Goal: Transaction & Acquisition: Subscribe to service/newsletter

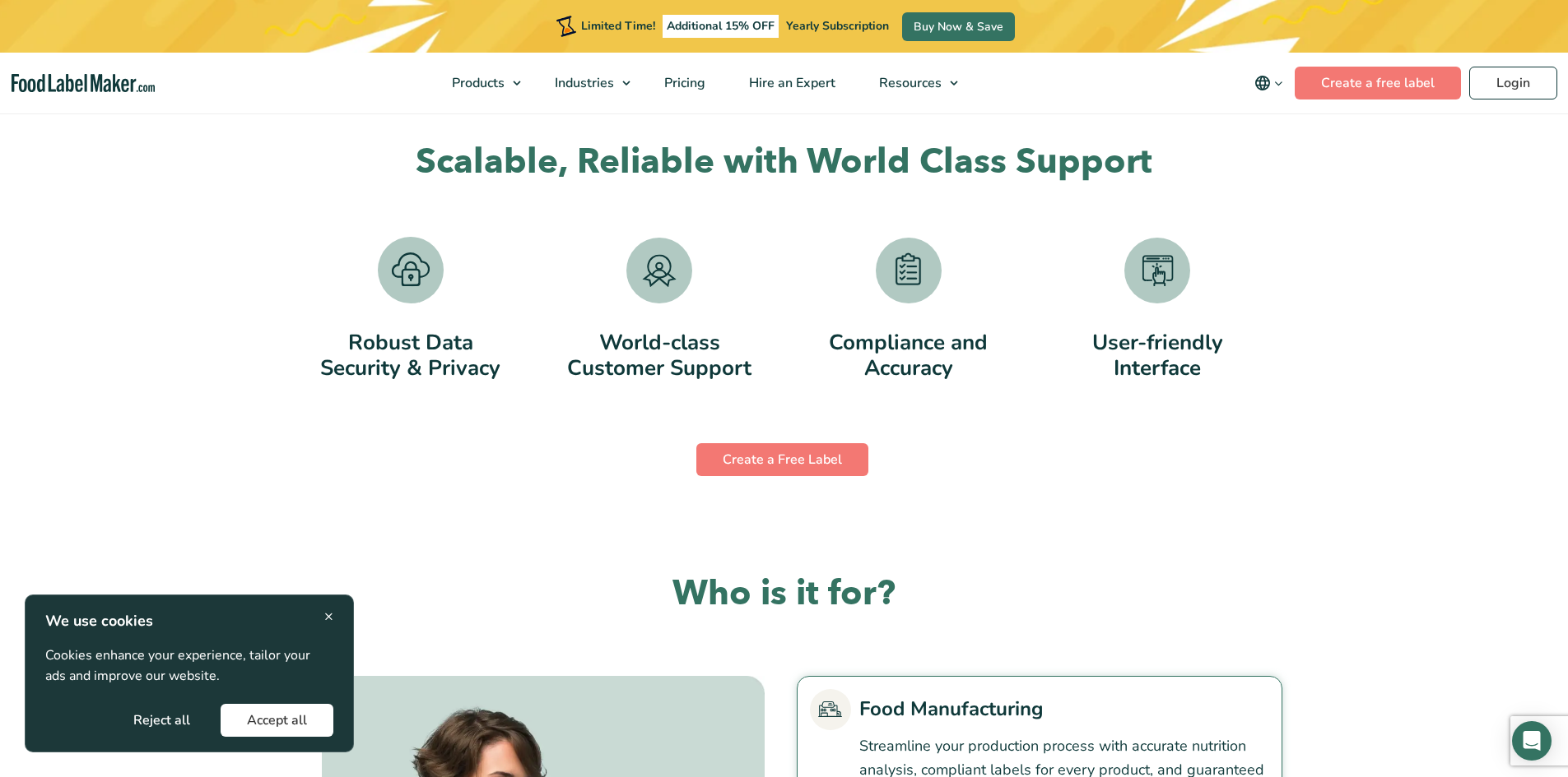
scroll to position [3620, 0]
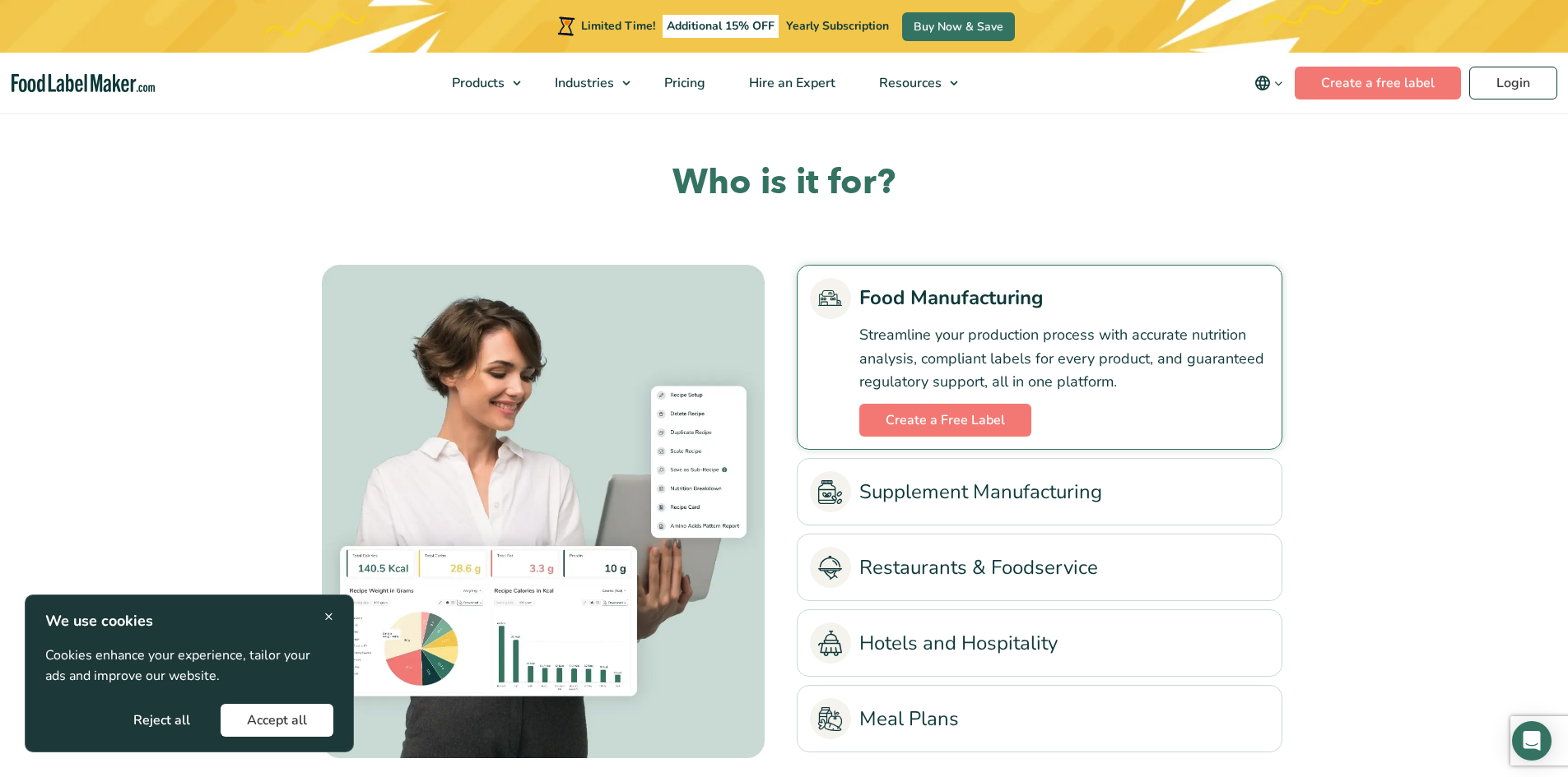
click at [328, 619] on span "×" at bounding box center [328, 615] width 9 height 22
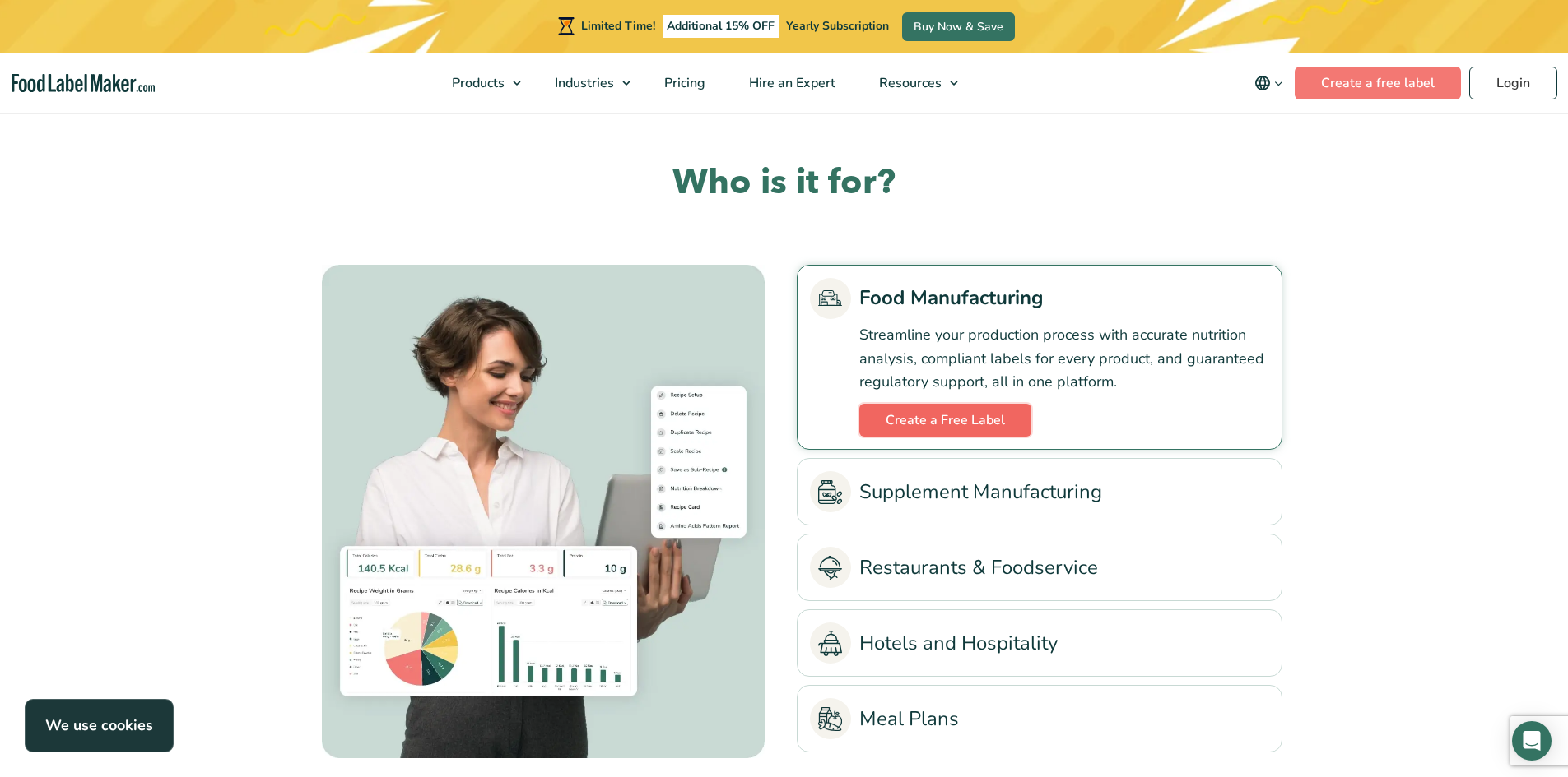
click at [957, 425] on link "Create a Free Label" at bounding box center [945, 421] width 172 height 33
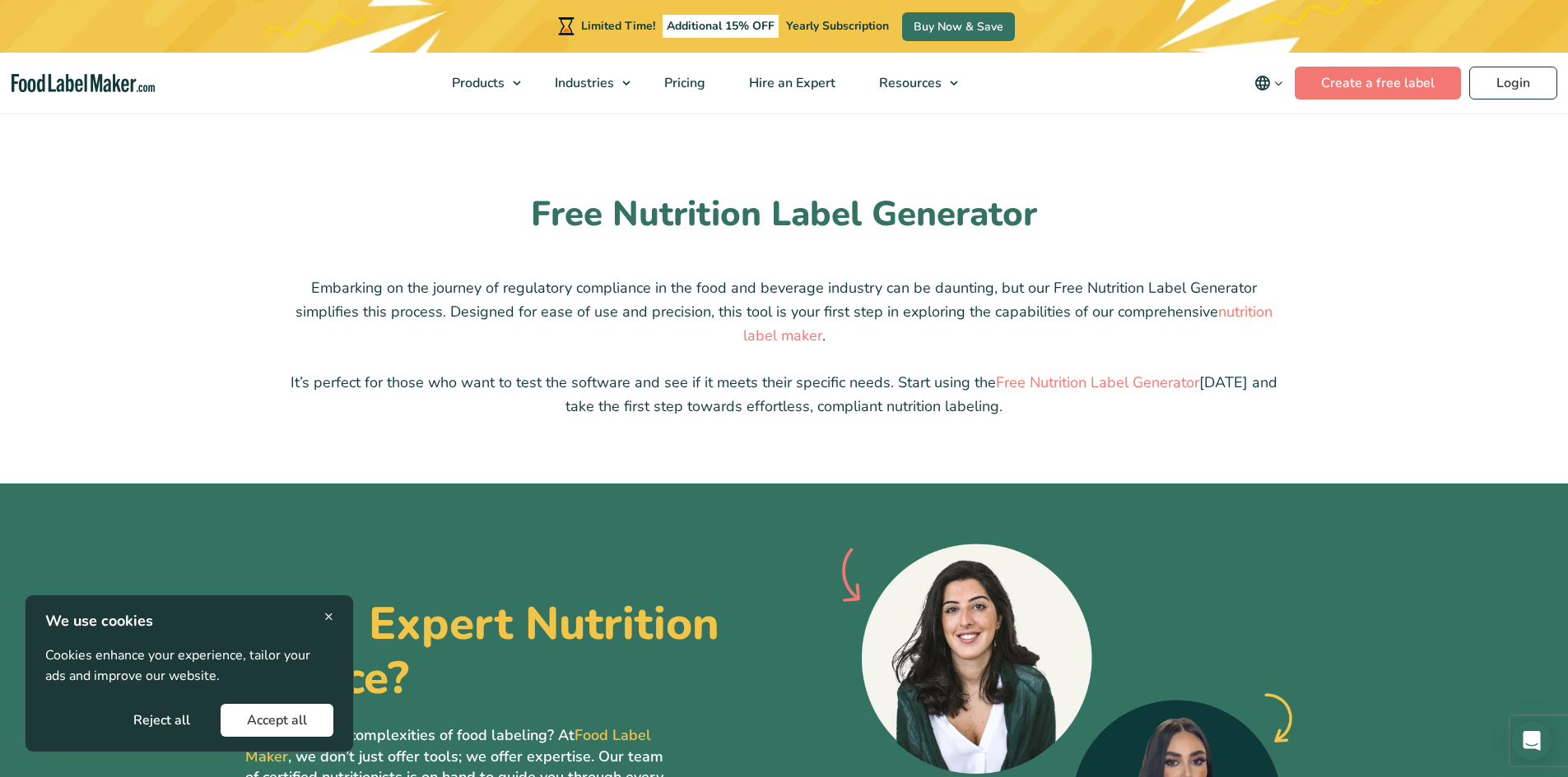
scroll to position [4031, 0]
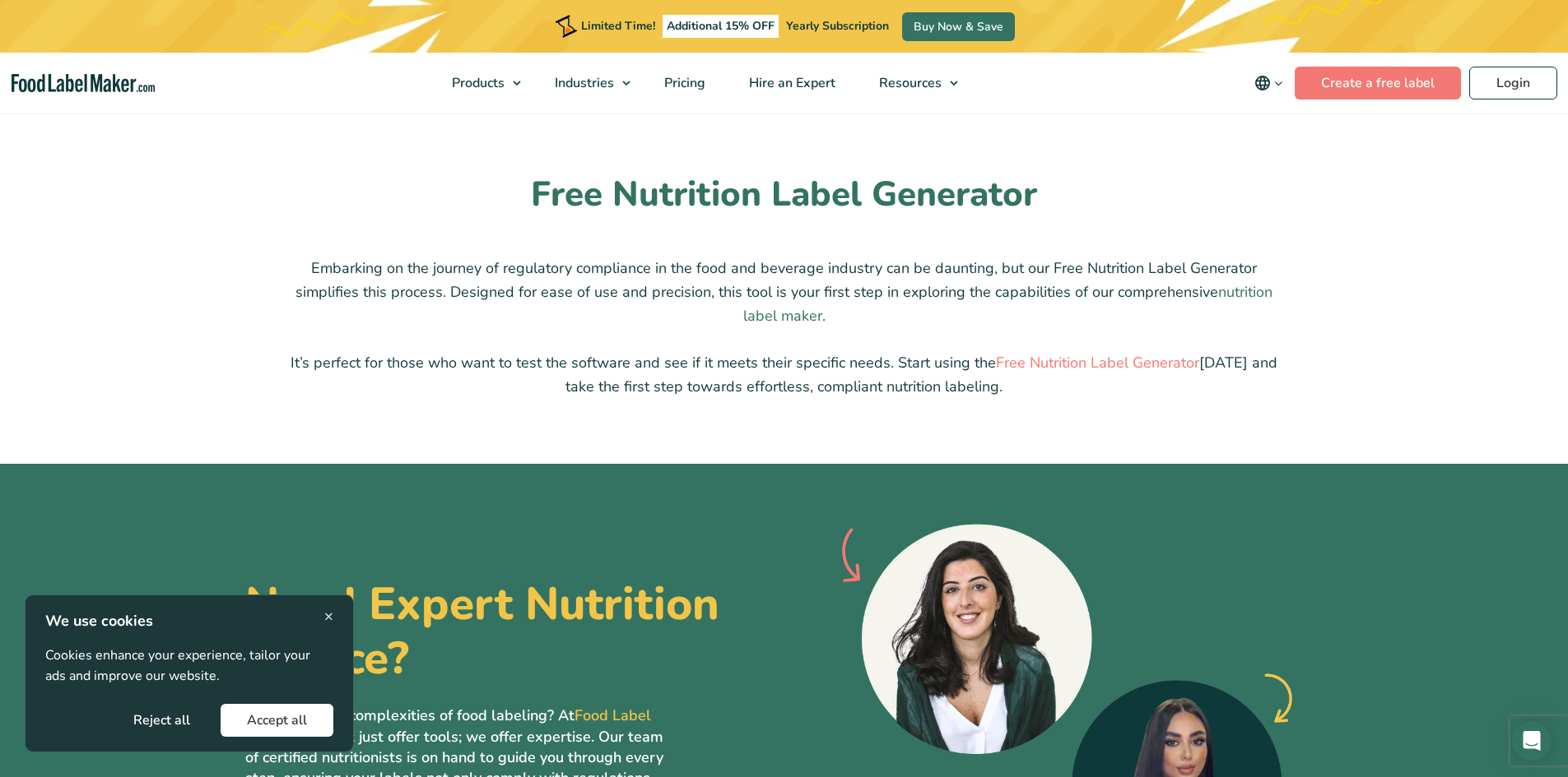
click at [1233, 282] on link "nutrition label maker" at bounding box center [1008, 304] width 530 height 44
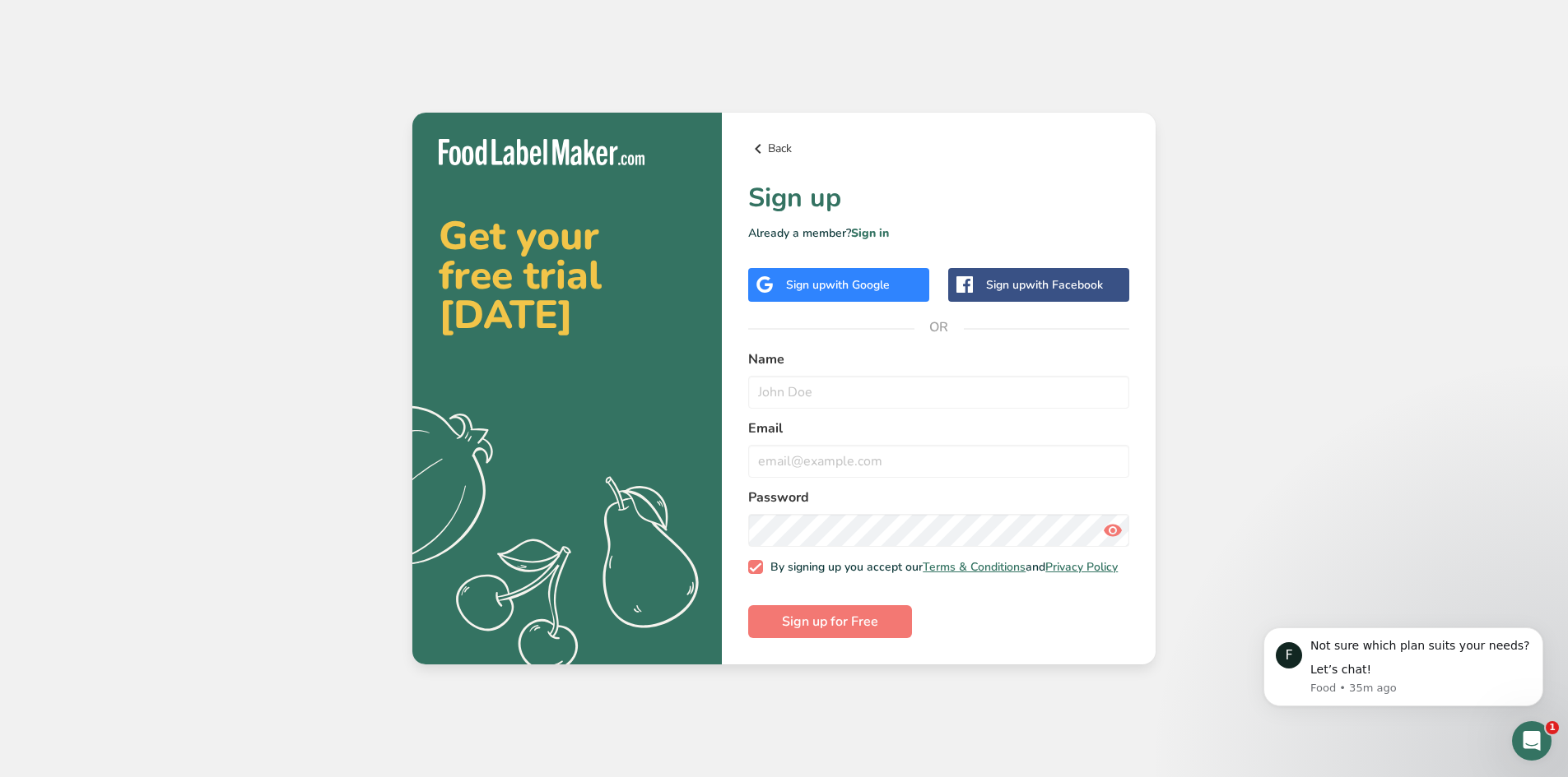
click at [781, 142] on link "Back" at bounding box center [938, 148] width 381 height 20
